Goal: Information Seeking & Learning: Learn about a topic

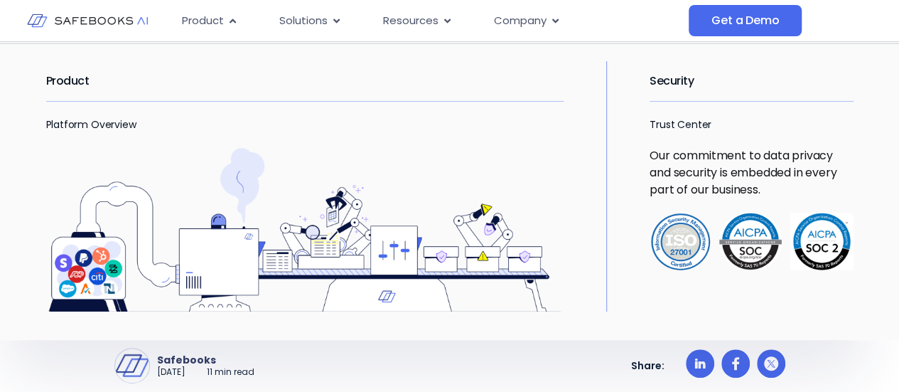
scroll to position [85, 0]
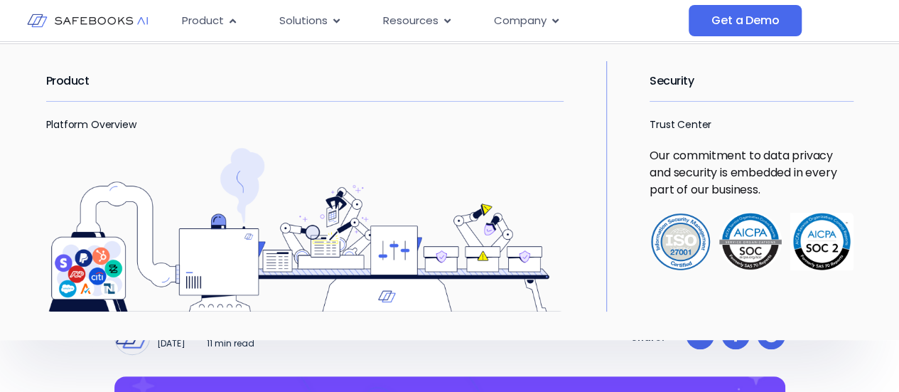
click at [600, 74] on div "Product Platform Overview Security Trust Center Our commitment to data privacy …" at bounding box center [449, 186] width 807 height 250
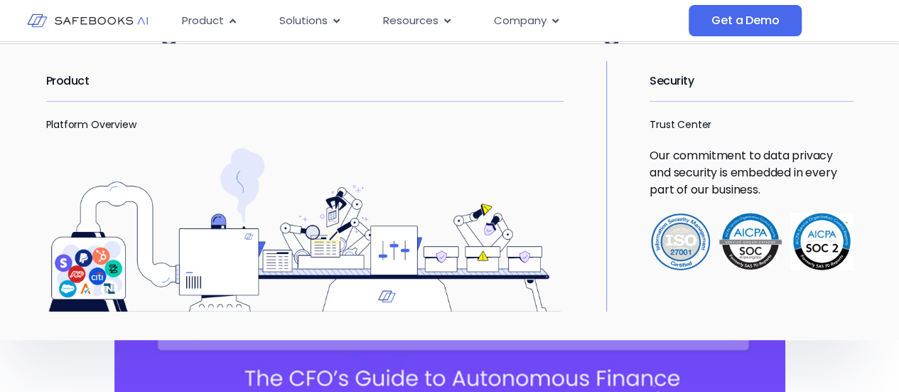
scroll to position [199, 0]
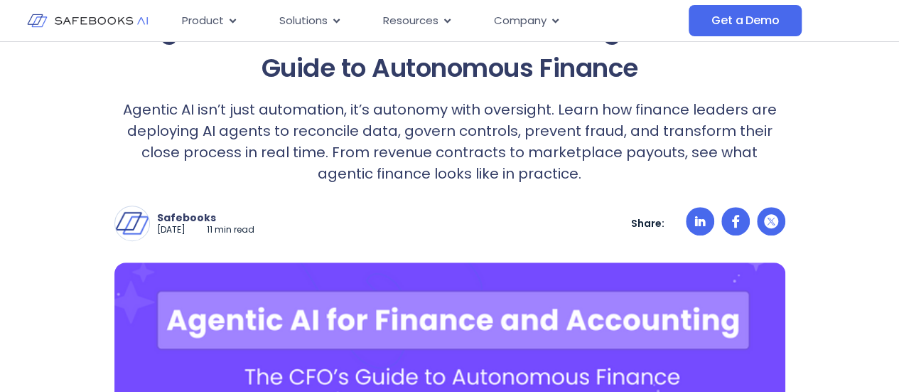
click at [529, 118] on p "Agentic AI isn’t just automation, it’s autonomy with oversight. Learn how finan…" at bounding box center [449, 141] width 671 height 85
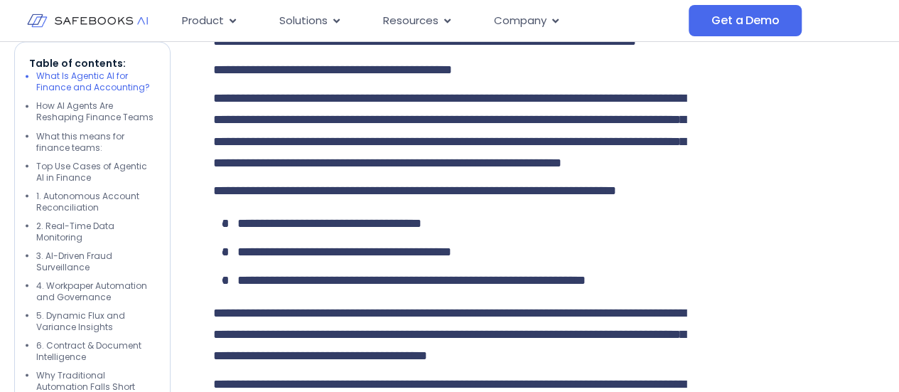
scroll to position [1225, 0]
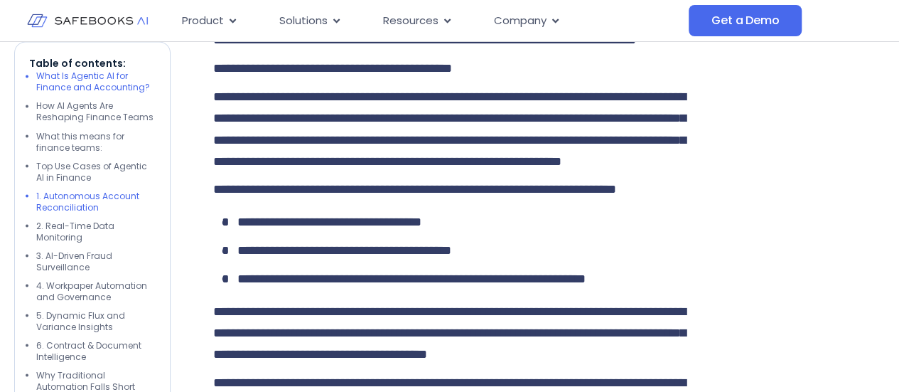
click at [67, 203] on li "1. Autonomous Account Reconciliation" at bounding box center [95, 201] width 119 height 23
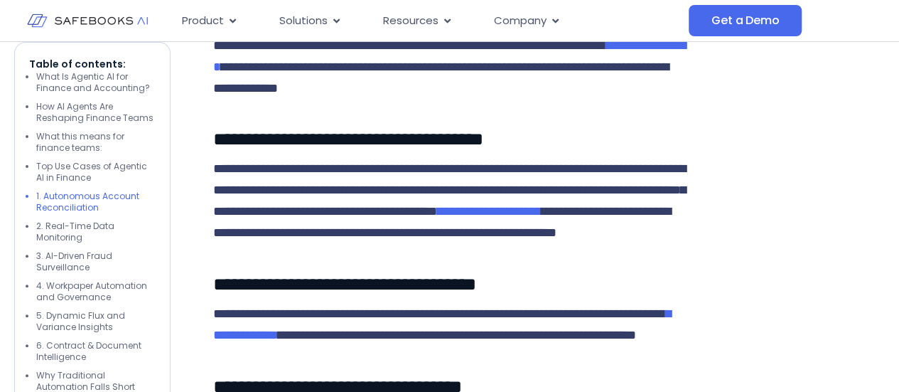
scroll to position [2829, 0]
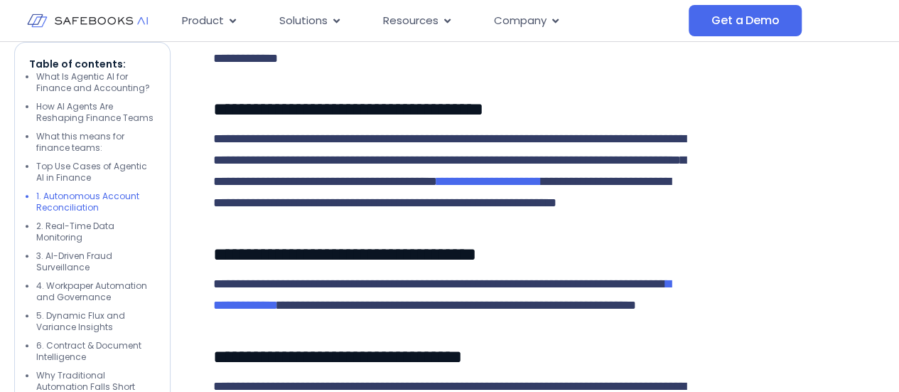
scroll to position [2857, 0]
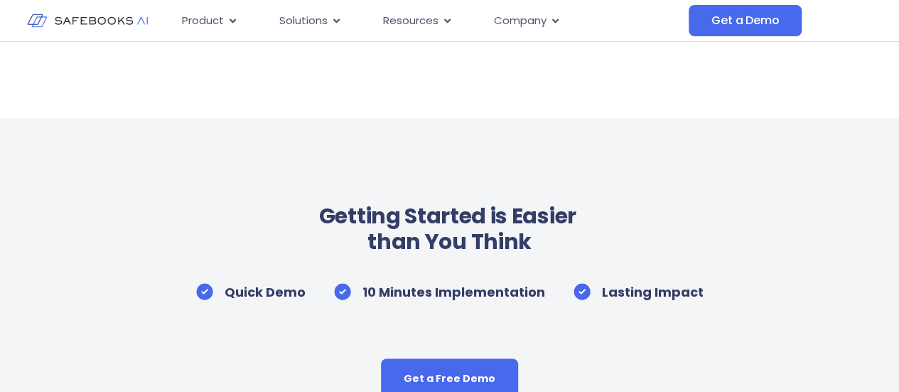
scroll to position [8230, 0]
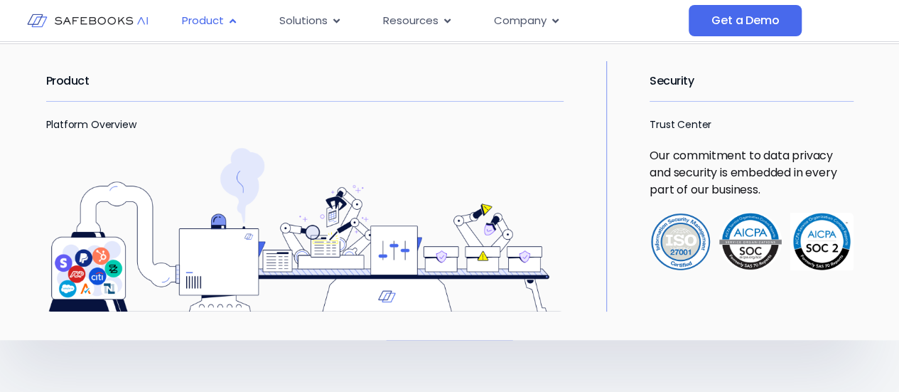
click at [225, 16] on div "Product Close Product Open Product" at bounding box center [210, 21] width 79 height 28
click at [95, 130] on link "Platform Overview" at bounding box center [91, 124] width 90 height 14
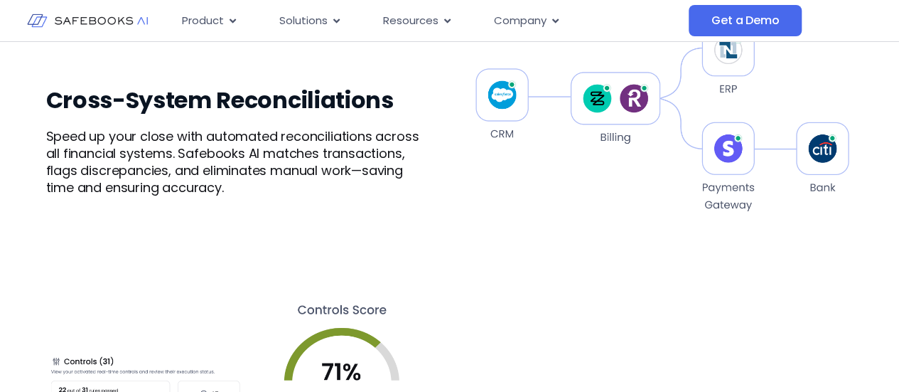
scroll to position [965, 0]
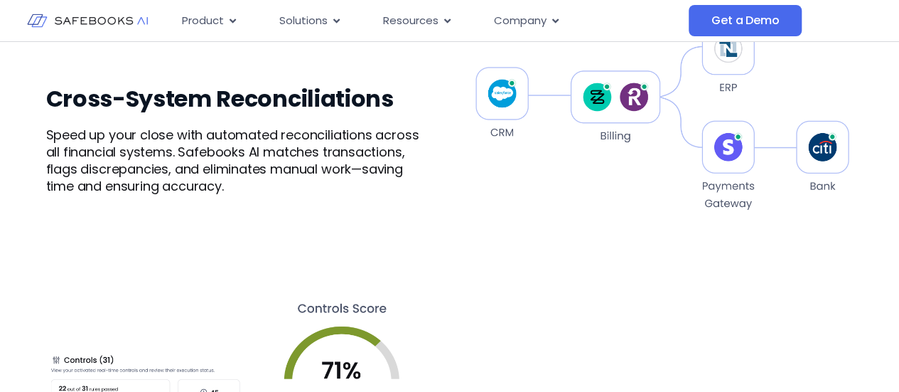
click at [352, 171] on p "Speed up your close with automated reconciliations across all financial systems…" at bounding box center [237, 161] width 383 height 68
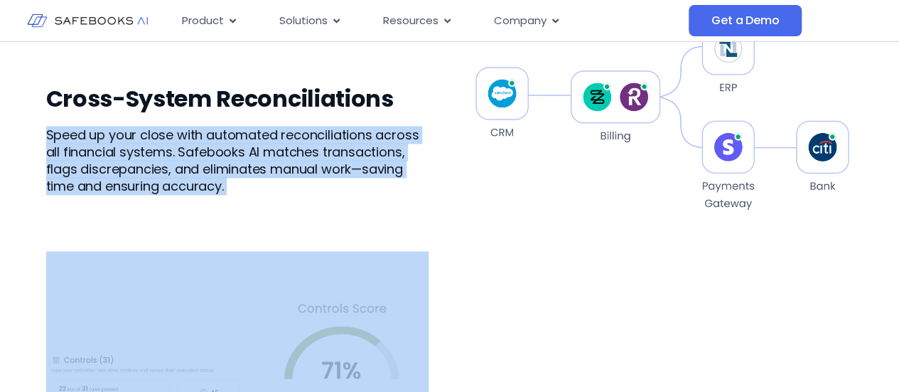
click at [352, 171] on p "Speed up your close with automated reconciliations across all financial systems…" at bounding box center [237, 161] width 383 height 68
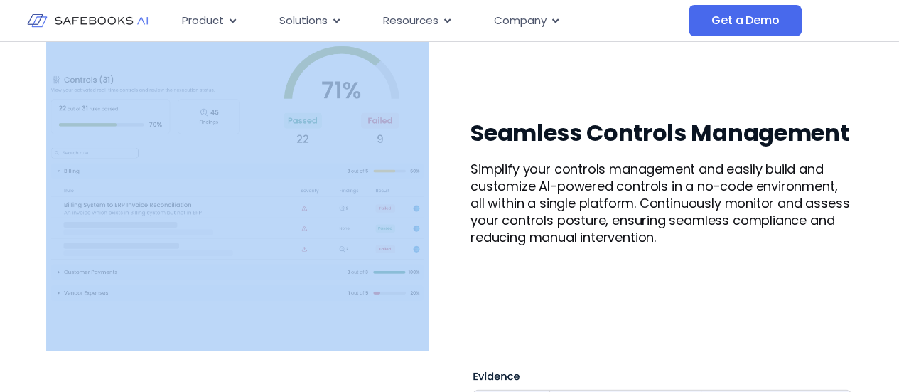
scroll to position [1249, 0]
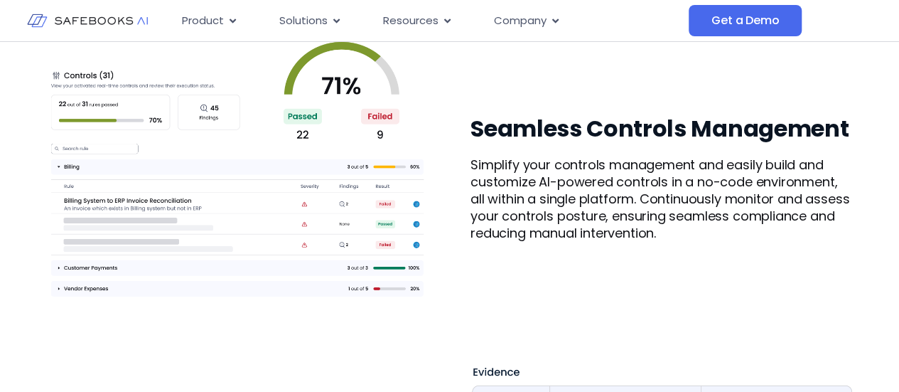
click at [593, 164] on p "Simplify your controls management and easily build and customize AI-powered con…" at bounding box center [662, 198] width 383 height 85
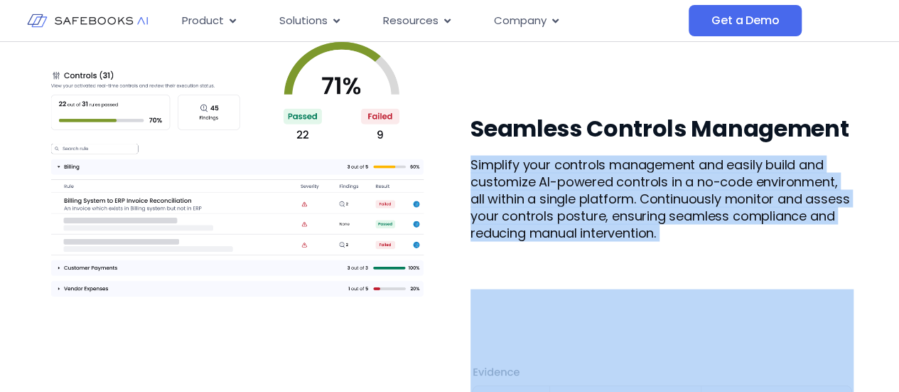
click at [593, 164] on p "Simplify your controls management and easily build and customize AI-powered con…" at bounding box center [662, 198] width 383 height 85
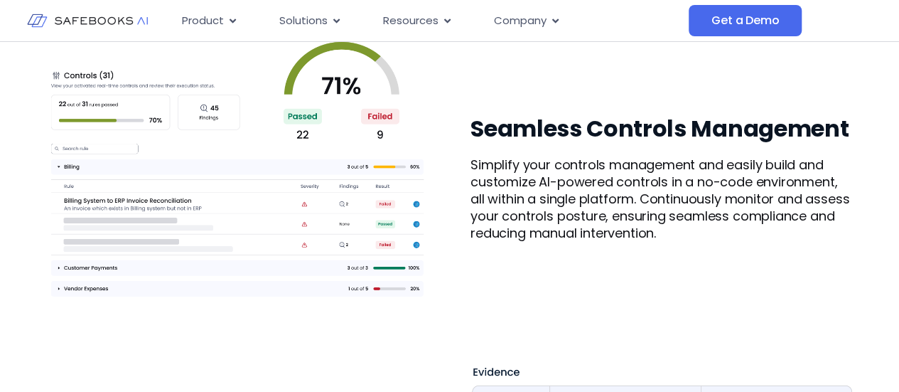
click at [560, 102] on div "Seamless Controls Management Simplify your controls management and easily build…" at bounding box center [449, 177] width 807 height 421
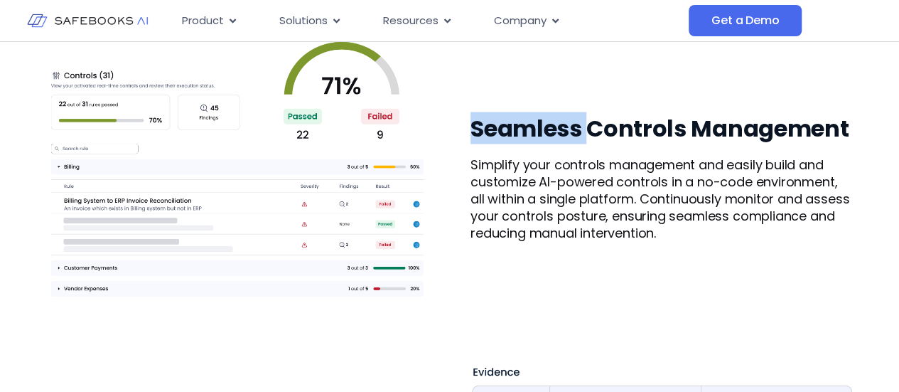
click at [560, 102] on div "Seamless Controls Management Simplify your controls management and easily build…" at bounding box center [449, 177] width 807 height 421
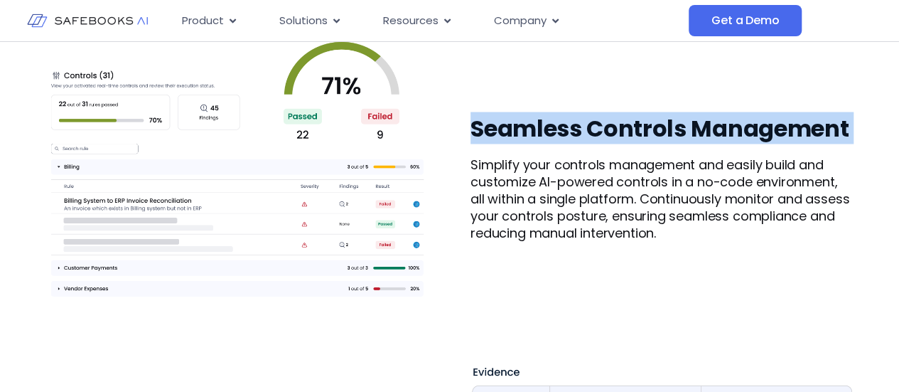
click at [560, 102] on div "Seamless Controls Management Simplify your controls management and easily build…" at bounding box center [449, 177] width 807 height 421
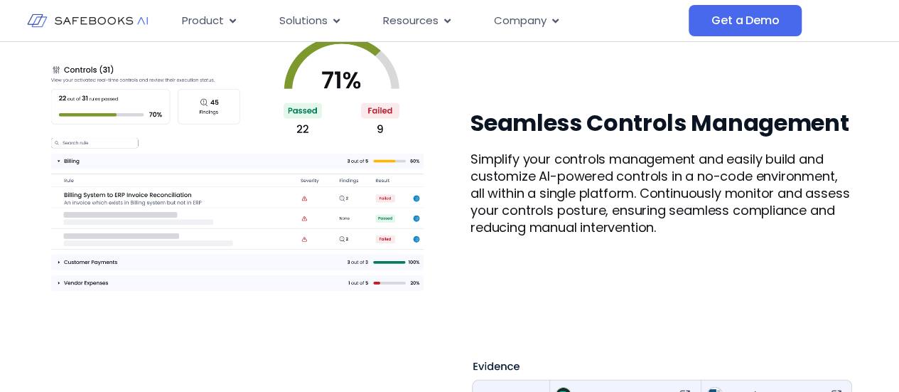
click at [537, 193] on p "Simplify your controls management and easily build and customize AI-powered con…" at bounding box center [662, 192] width 383 height 85
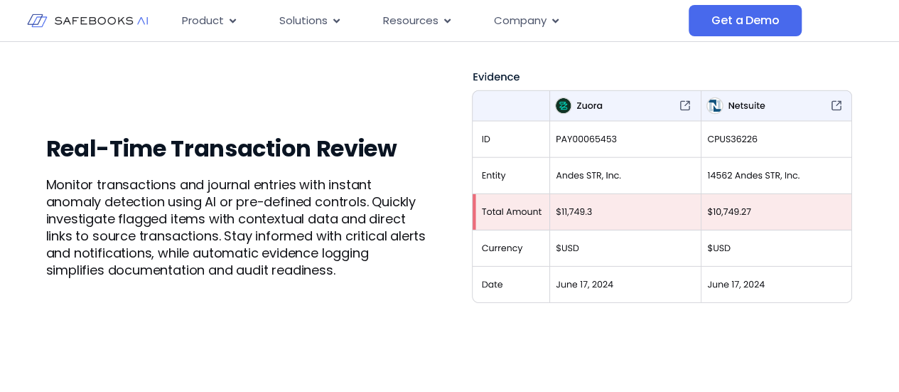
scroll to position [1562, 0]
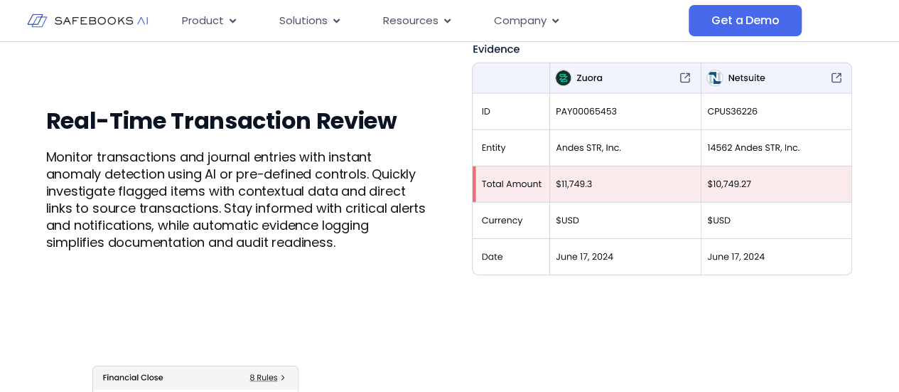
click at [409, 204] on p "Monitor transactions and journal entries with instant anomaly detection using A…" at bounding box center [237, 200] width 383 height 102
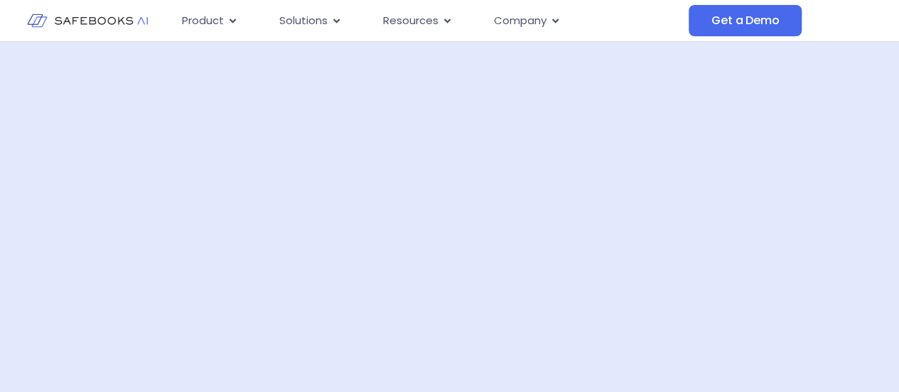
scroll to position [2444, 0]
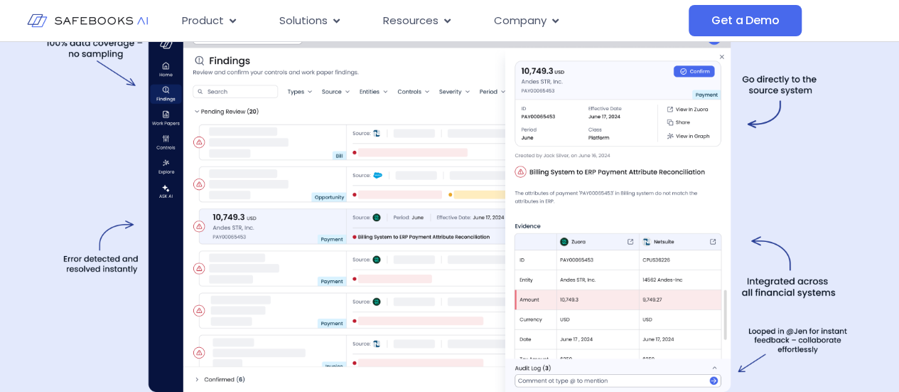
click at [87, 281] on img at bounding box center [449, 210] width 807 height 364
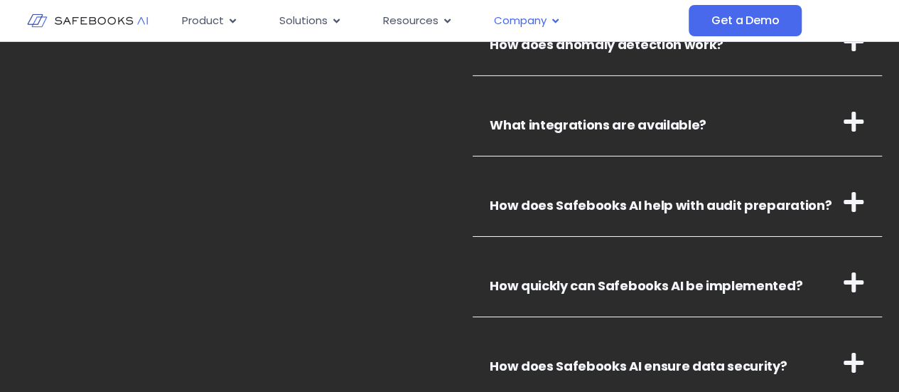
scroll to position [5068, 0]
